Goal: Information Seeking & Learning: Learn about a topic

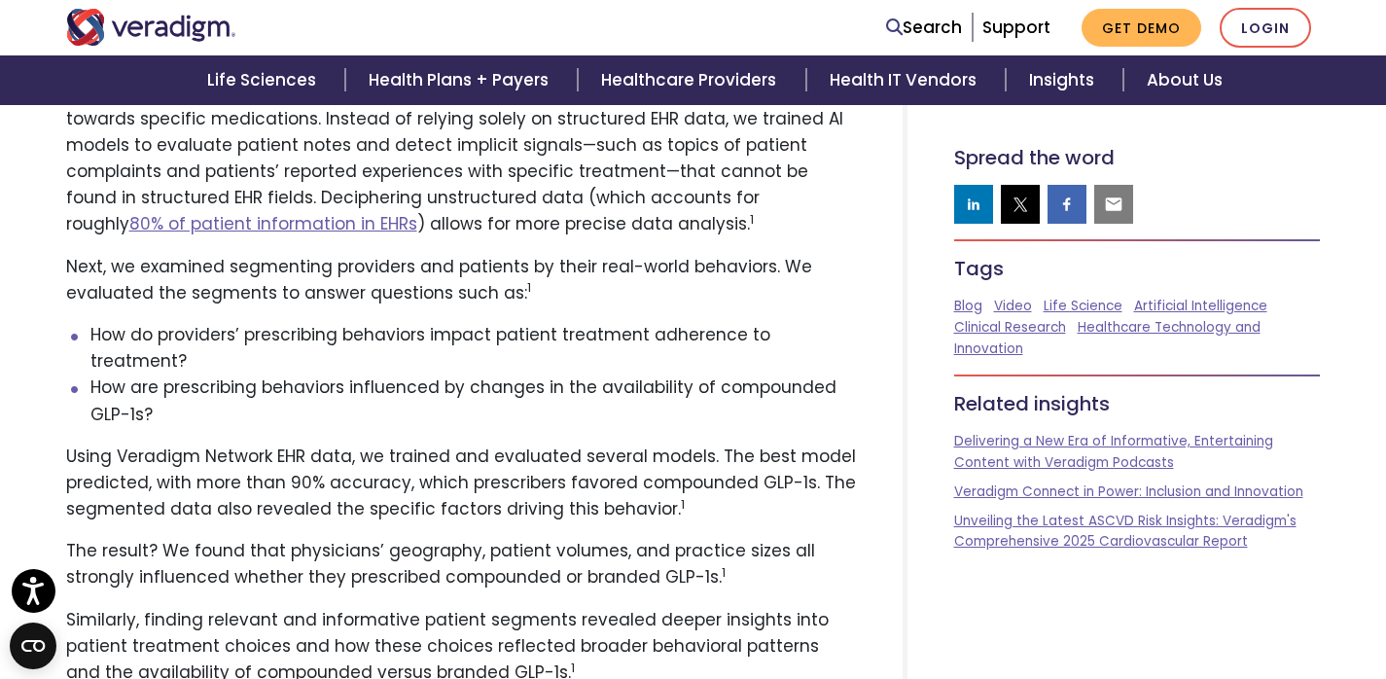
scroll to position [4562, 0]
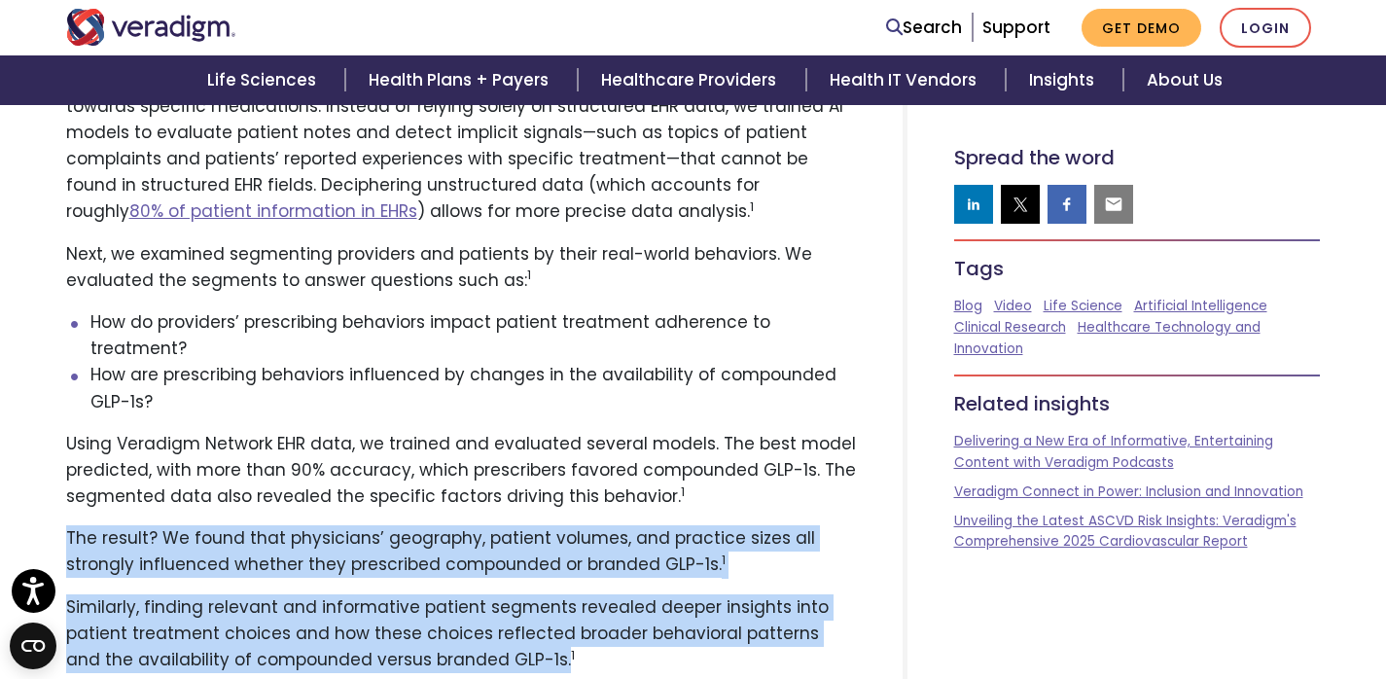
drag, startPoint x: 518, startPoint y: 543, endPoint x: 41, endPoint y: 418, distance: 493.5
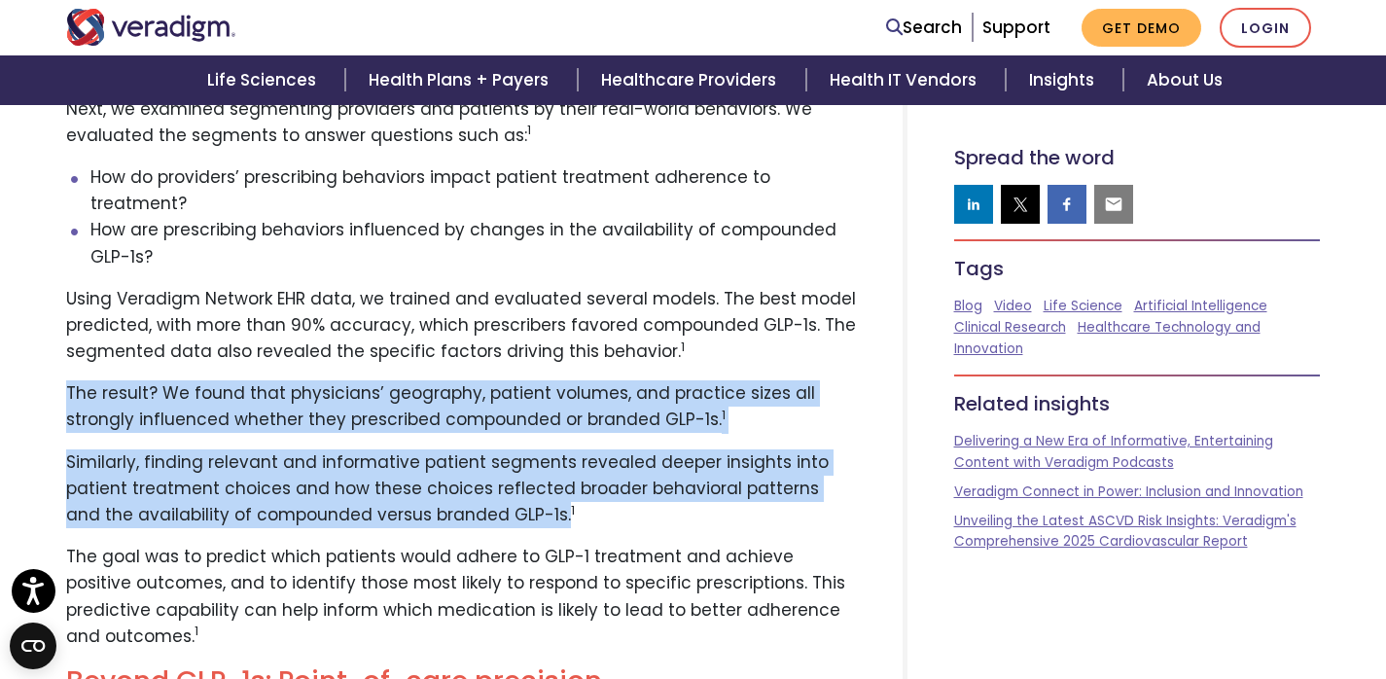
scroll to position [4711, 0]
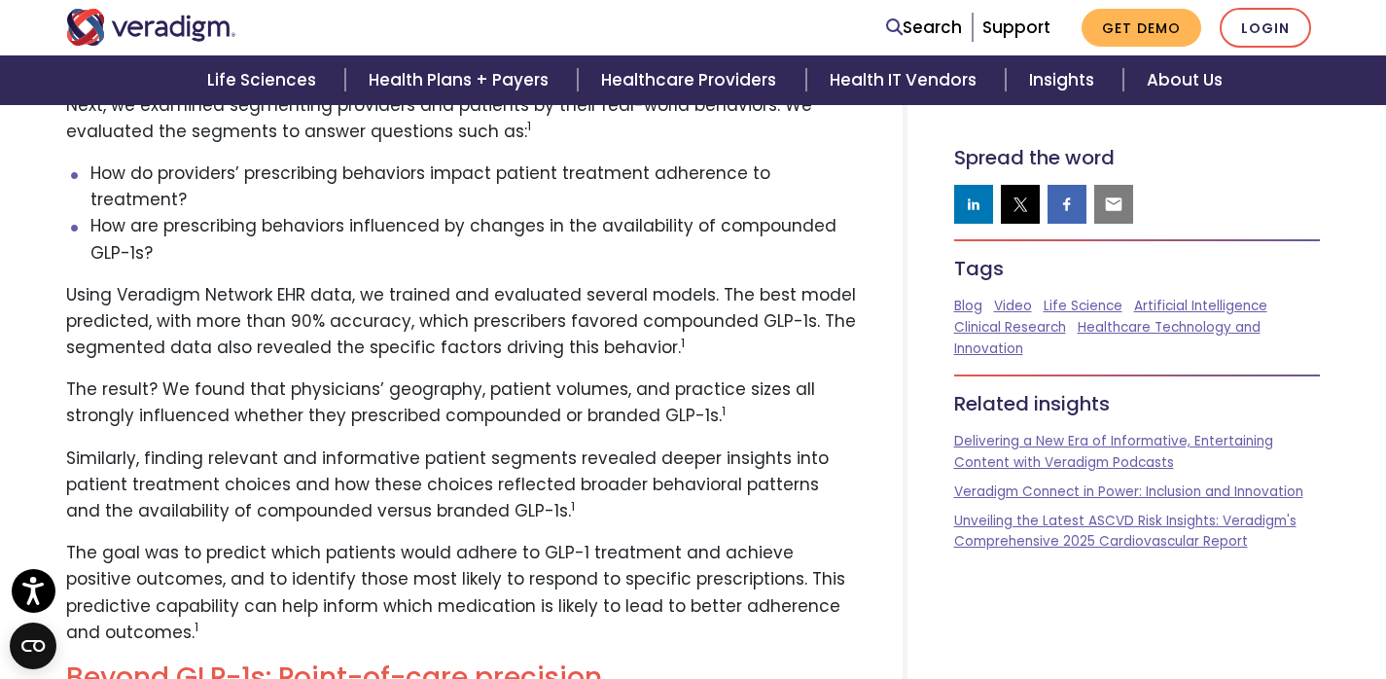
click at [324, 661] on h2 "Beyond GLP-1s: Point-of-care precision" at bounding box center [461, 677] width 790 height 33
drag, startPoint x: 145, startPoint y: 335, endPoint x: 579, endPoint y: 407, distance: 439.8
click at [579, 445] on p "Similarly, finding relevant and informative patient segments revealed deeper in…" at bounding box center [461, 485] width 790 height 80
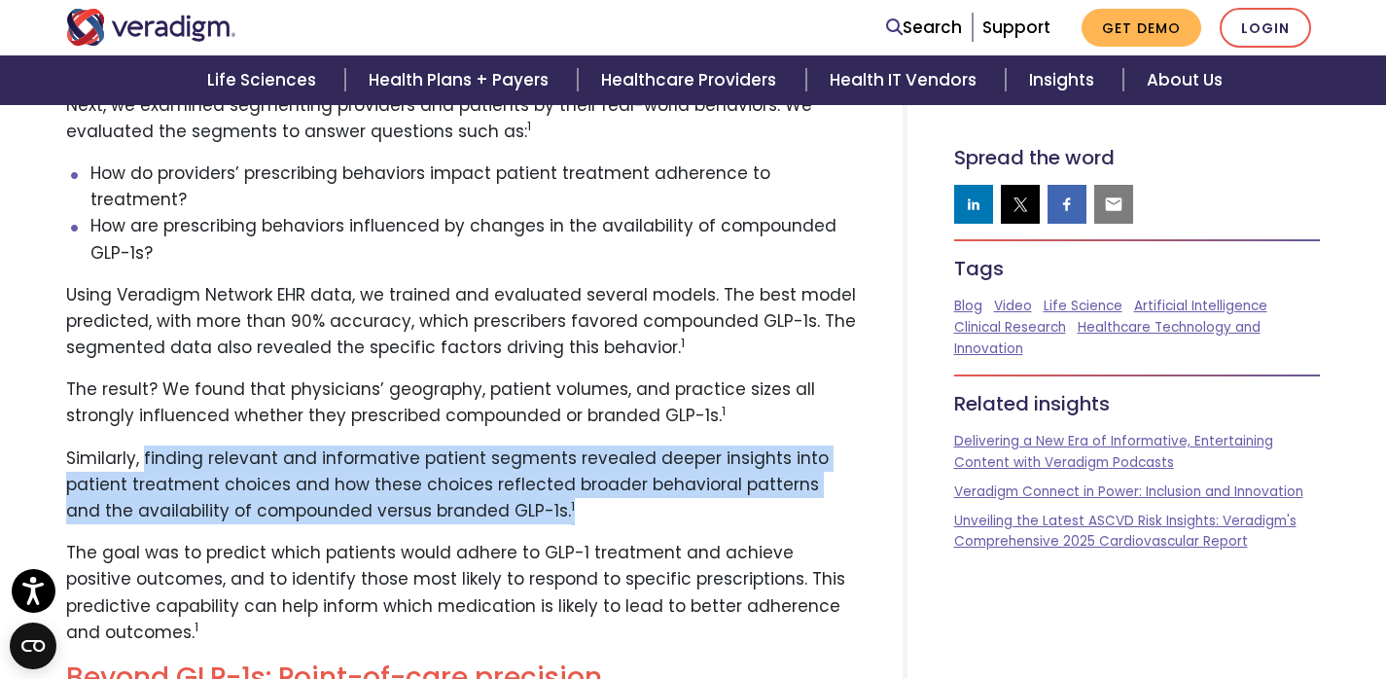
drag, startPoint x: 530, startPoint y: 384, endPoint x: 142, endPoint y: 350, distance: 389.5
click at [142, 445] on p "Similarly, finding relevant and informative patient segments revealed deeper in…" at bounding box center [461, 485] width 790 height 80
copy p "finding relevant and informative patient segments revealed deeper insights into…"
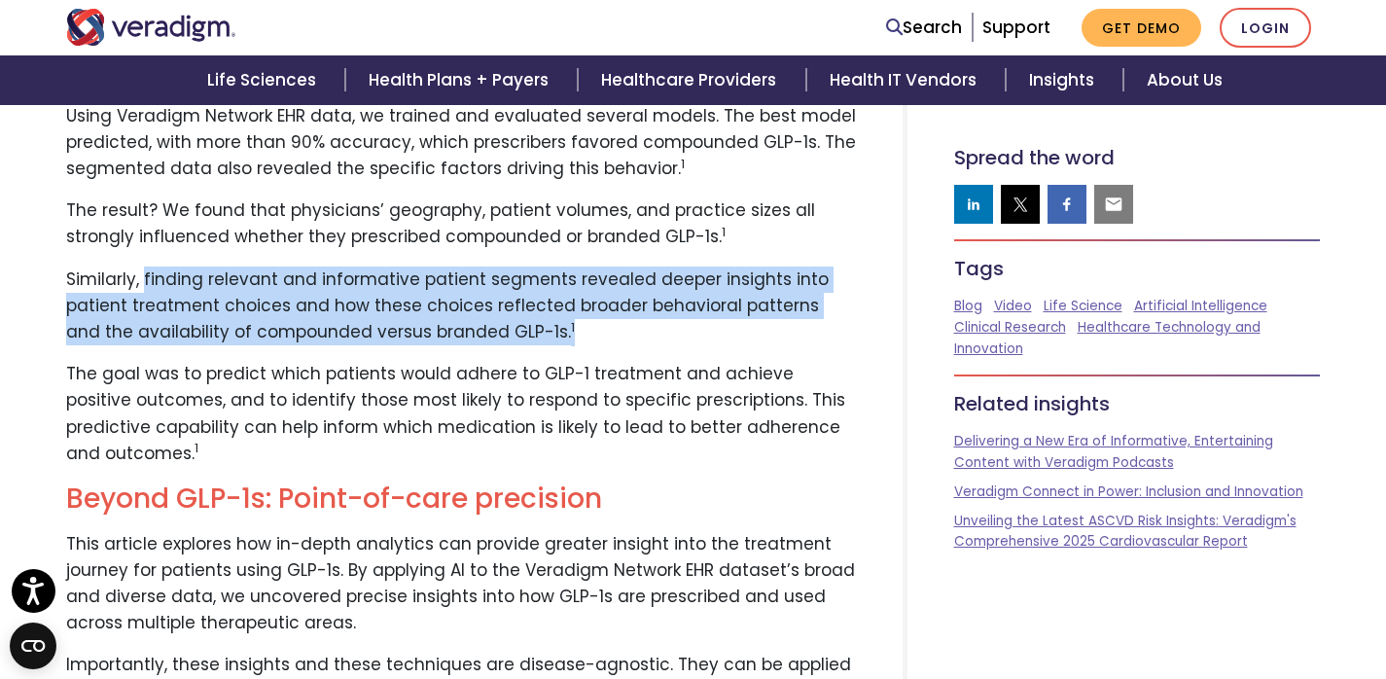
scroll to position [4891, 0]
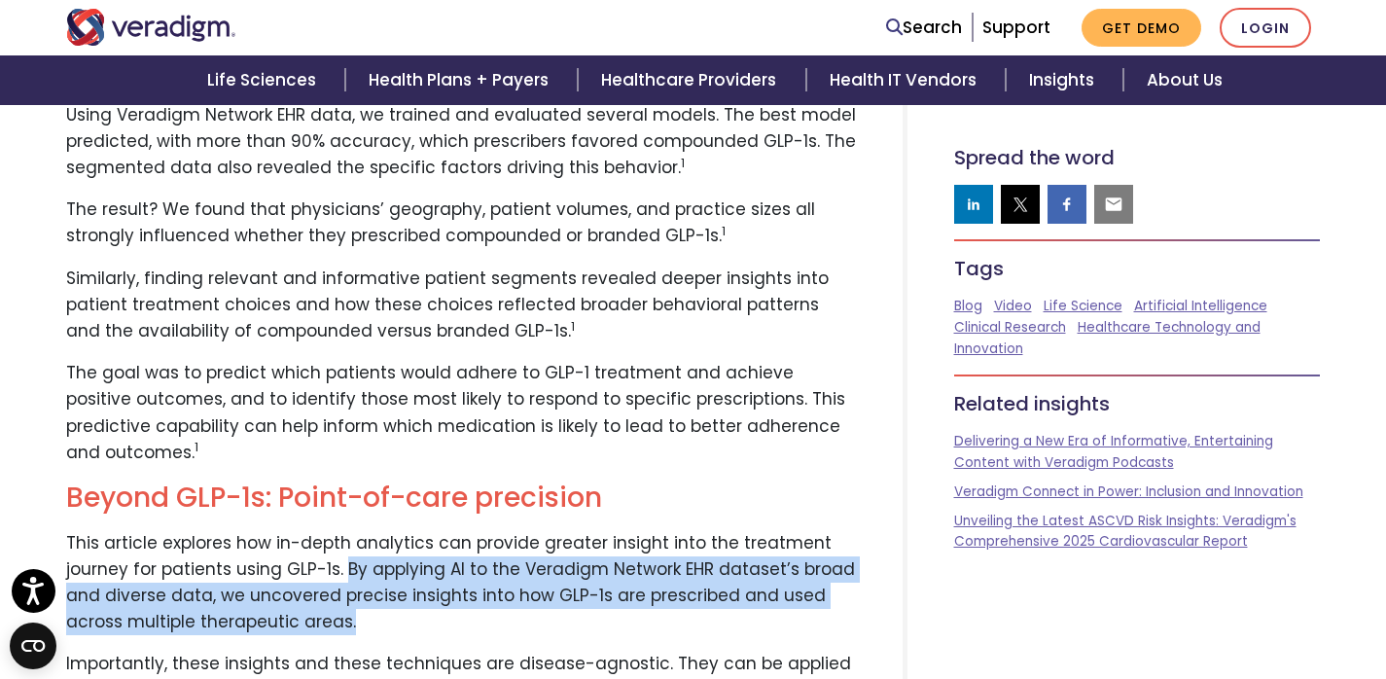
drag, startPoint x: 340, startPoint y: 451, endPoint x: 378, endPoint y: 517, distance: 76.2
click at [378, 530] on p "This article explores how in-depth analytics can provide greater insight into t…" at bounding box center [461, 583] width 790 height 106
copy p "By applying AI to the Veradigm Network EHR dataset’s broad and diverse data, we…"
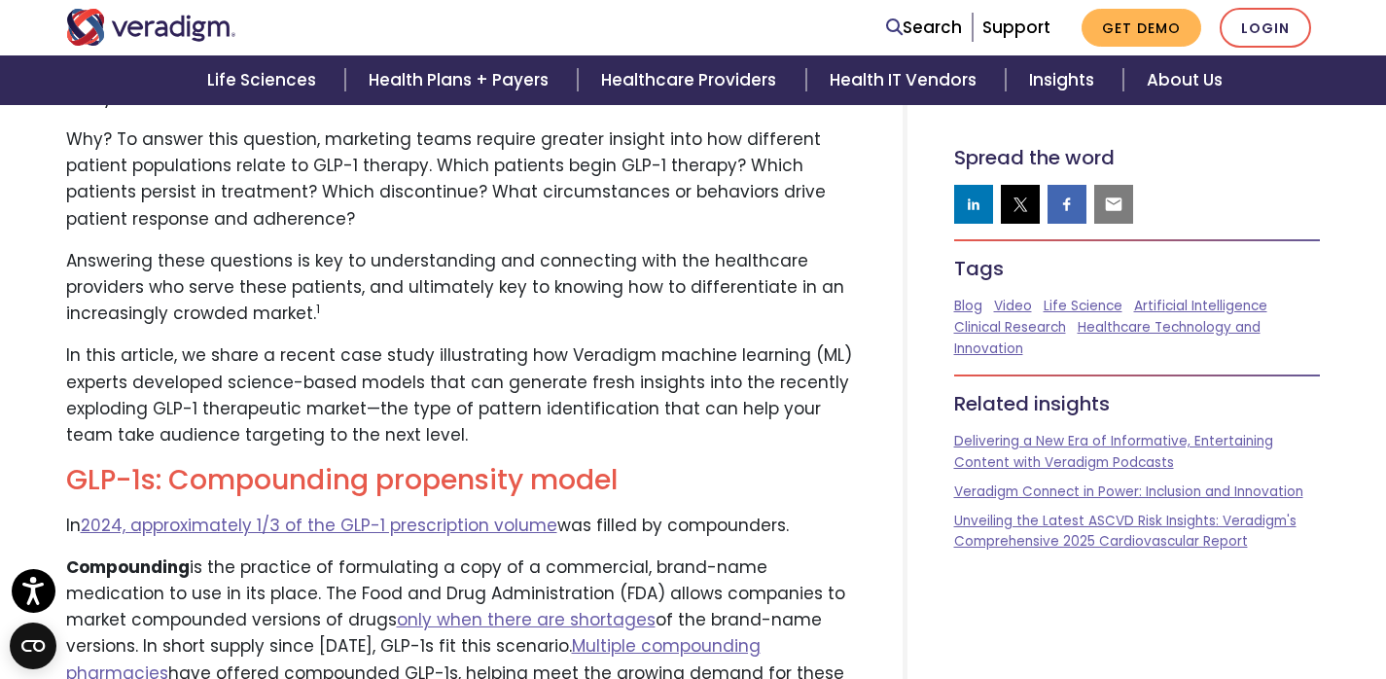
scroll to position [1159, 0]
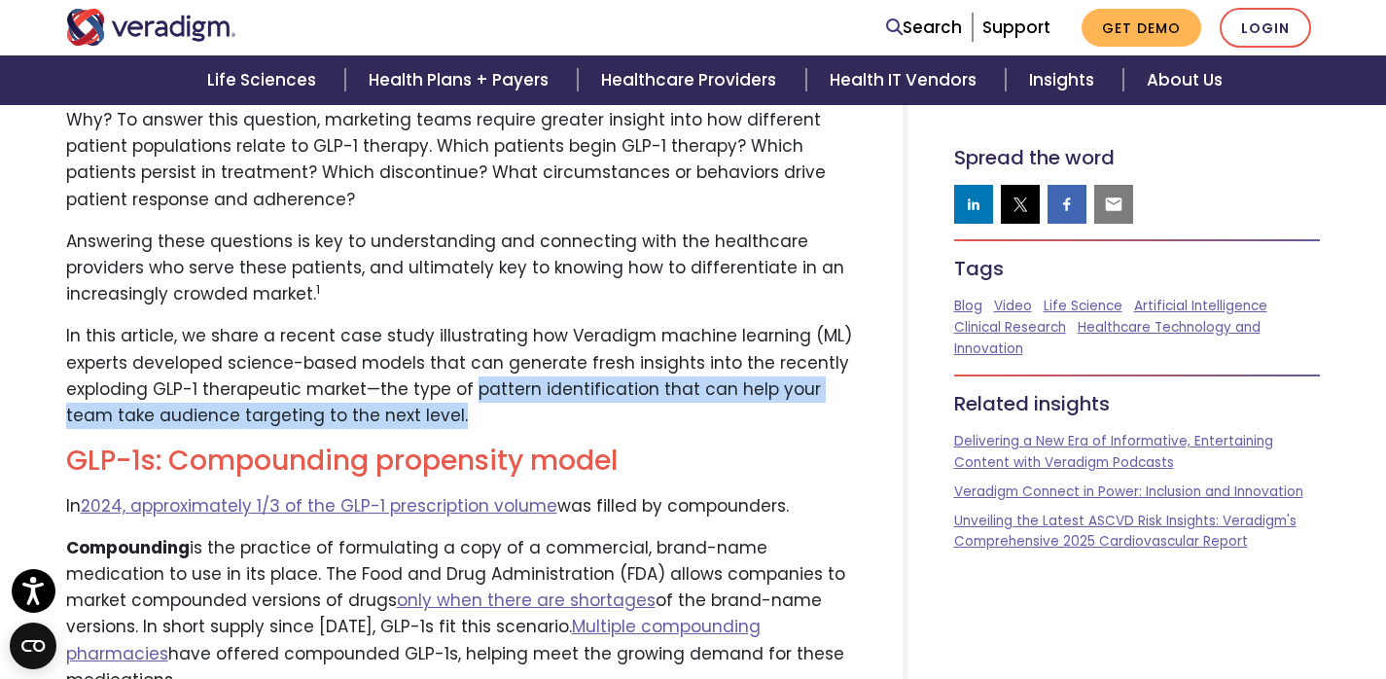
drag, startPoint x: 467, startPoint y: 354, endPoint x: 476, endPoint y: 389, distance: 36.1
click at [476, 389] on p "In this article, we share a recent case study illustrating how Veradigm machine…" at bounding box center [461, 376] width 790 height 106
copy p "pattern identification that can help your team take audience targeting to the n…"
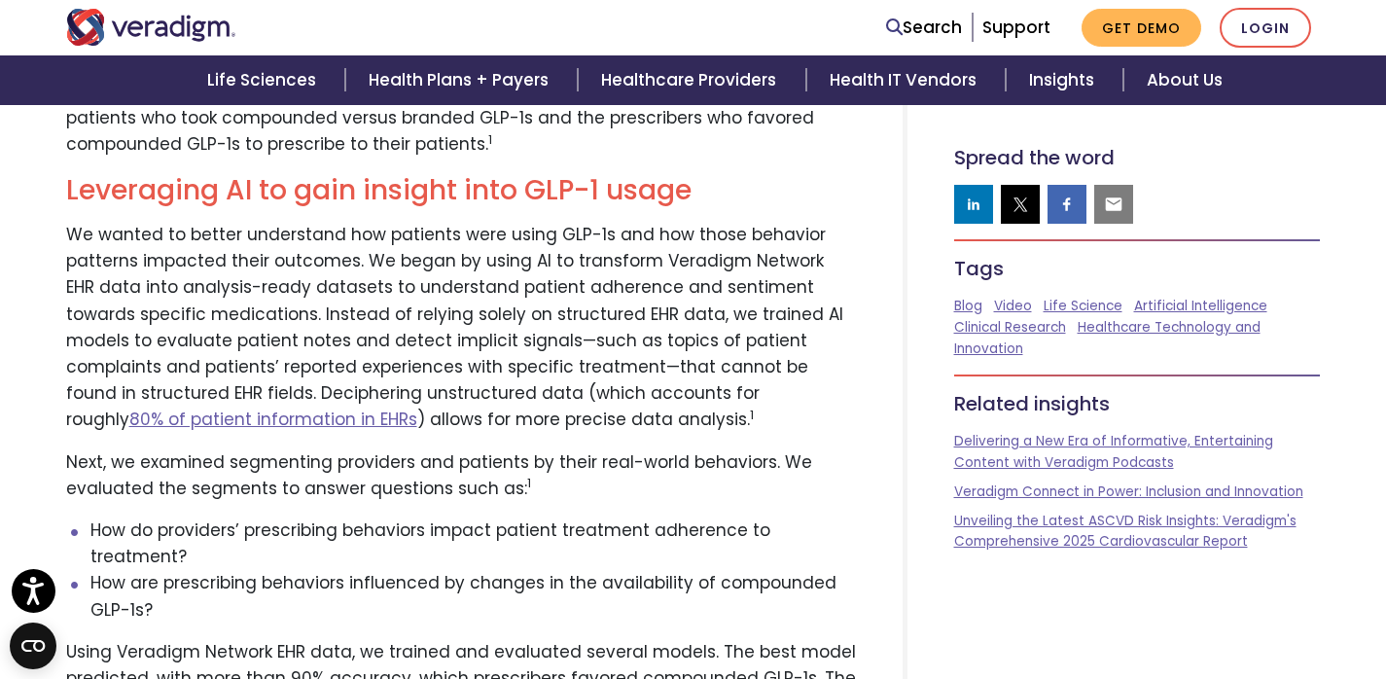
scroll to position [4360, 0]
